Goal: Find specific page/section: Find specific page/section

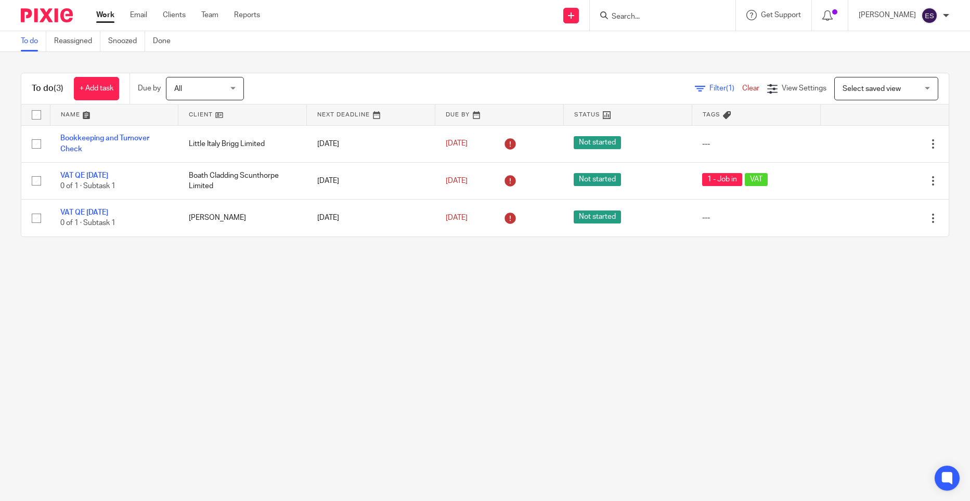
click at [616, 332] on main "To do Reassigned Snoozed Done To do (3) + Add task Due by All All Today Tomorro…" at bounding box center [485, 250] width 970 height 501
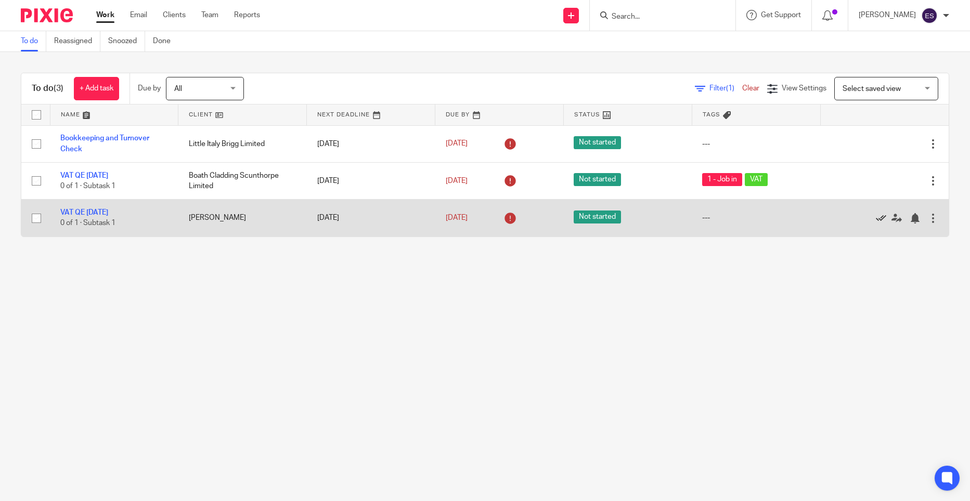
click at [876, 219] on link at bounding box center [884, 218] width 16 height 10
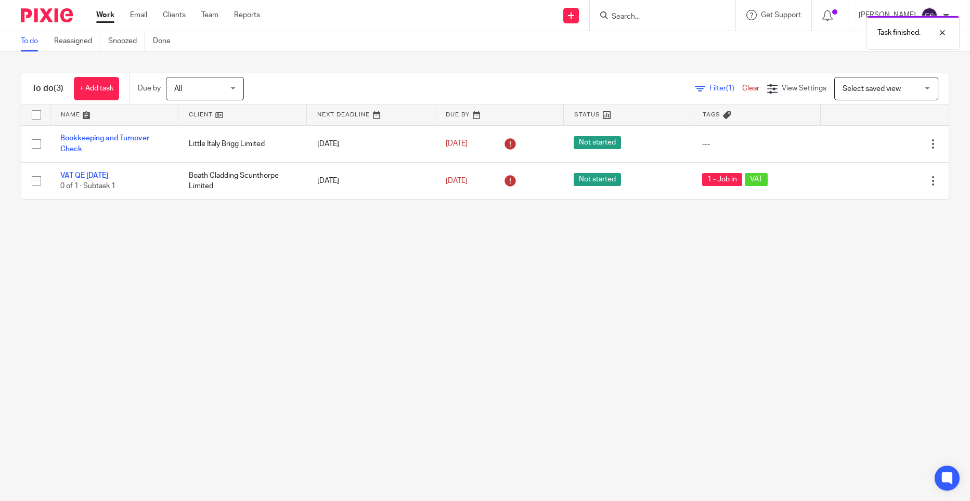
click at [638, 247] on main "To do Reassigned Snoozed Done To do (3) + Add task Due by All All Today Tomorro…" at bounding box center [485, 250] width 970 height 501
click at [852, 237] on main "To do Reassigned Snoozed Done To do (3) + Add task Due by All All Today Tomorro…" at bounding box center [485, 250] width 970 height 501
click at [633, 18] on input "Search" at bounding box center [658, 16] width 94 height 9
click at [833, 16] on icon at bounding box center [827, 15] width 10 height 10
click at [660, 18] on input "Search" at bounding box center [658, 16] width 94 height 9
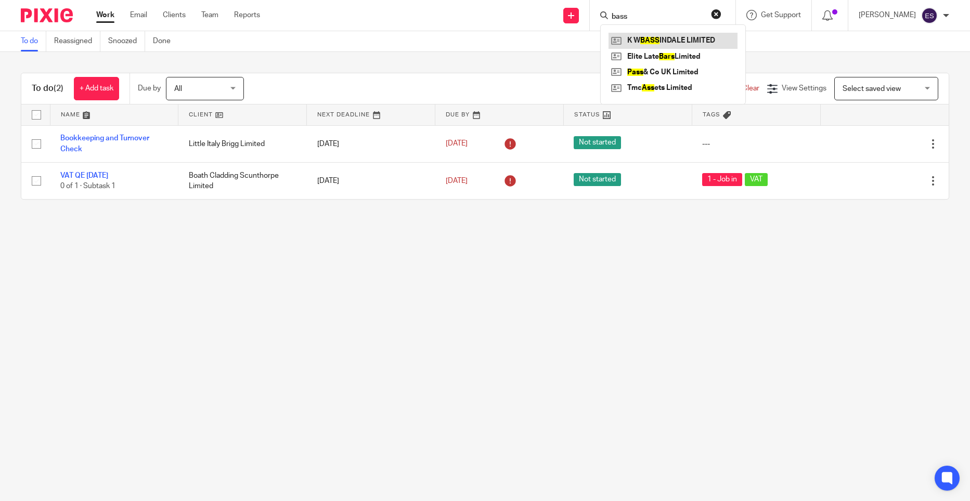
type input "bass"
click at [669, 35] on link at bounding box center [673, 41] width 129 height 16
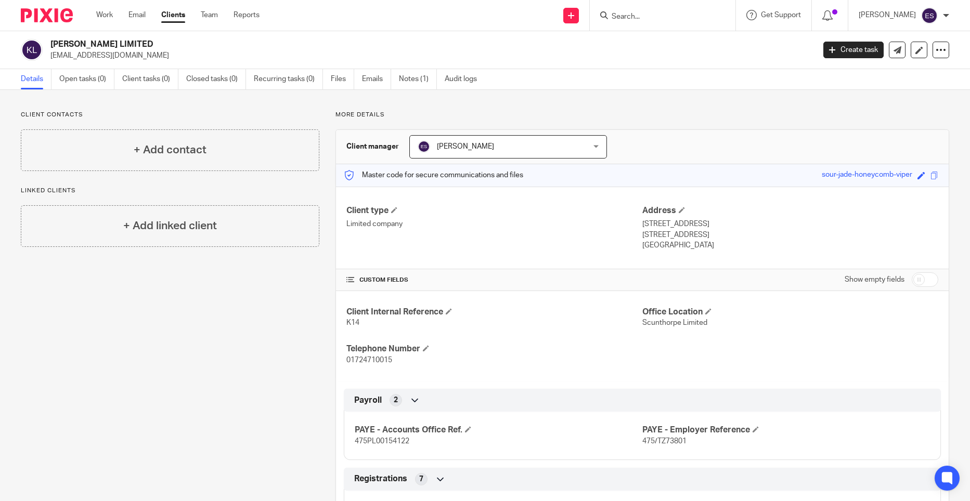
click at [470, 58] on p "kevbass@outlook.com" at bounding box center [428, 55] width 757 height 10
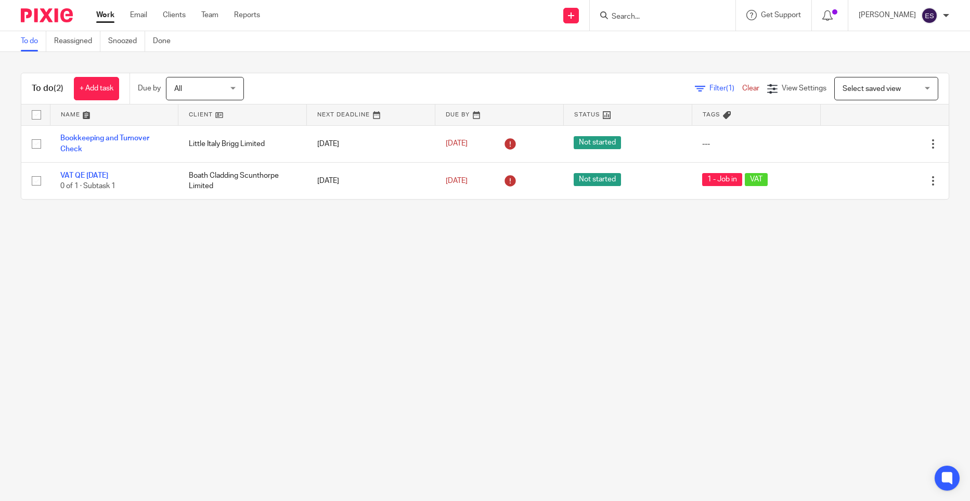
click at [657, 16] on input "Search" at bounding box center [658, 16] width 94 height 9
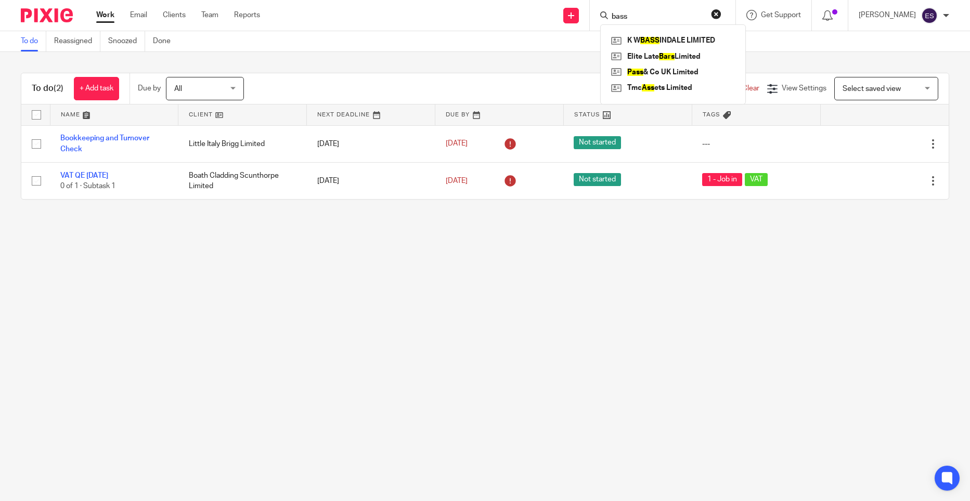
type input "bass"
click button "submit" at bounding box center [0, 0] width 0 height 0
click at [657, 37] on link at bounding box center [673, 41] width 129 height 16
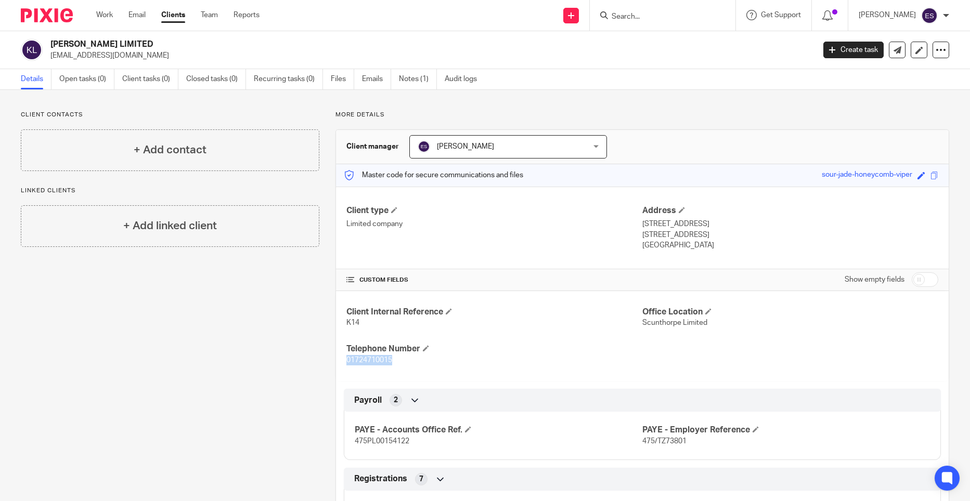
drag, startPoint x: 397, startPoint y: 363, endPoint x: 337, endPoint y: 366, distance: 60.4
click at [337, 366] on div "Client Internal Reference K14 Office Location Scunthorpe Limited Telephone Numb…" at bounding box center [642, 336] width 613 height 91
drag, startPoint x: 337, startPoint y: 366, endPoint x: 456, endPoint y: 363, distance: 119.1
click at [453, 365] on p "01724710015" at bounding box center [494, 360] width 296 height 10
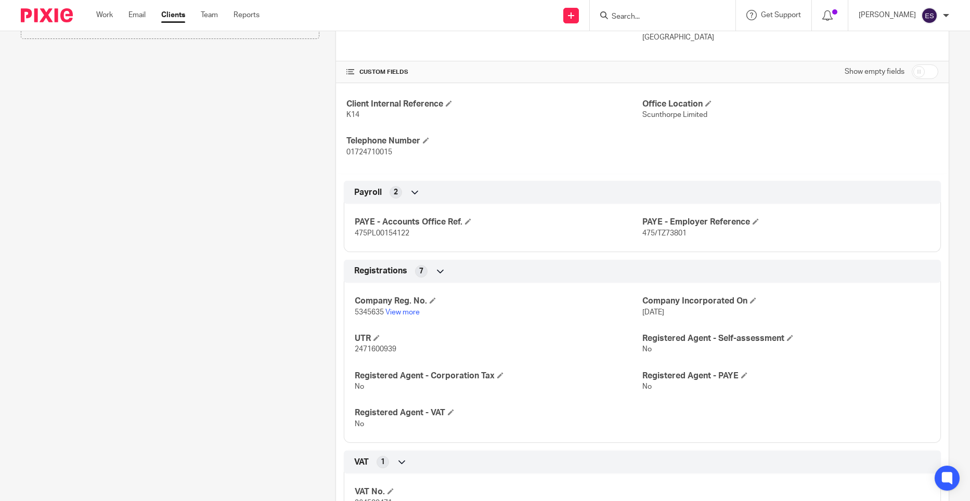
scroll to position [52, 0]
